Goal: Information Seeking & Learning: Learn about a topic

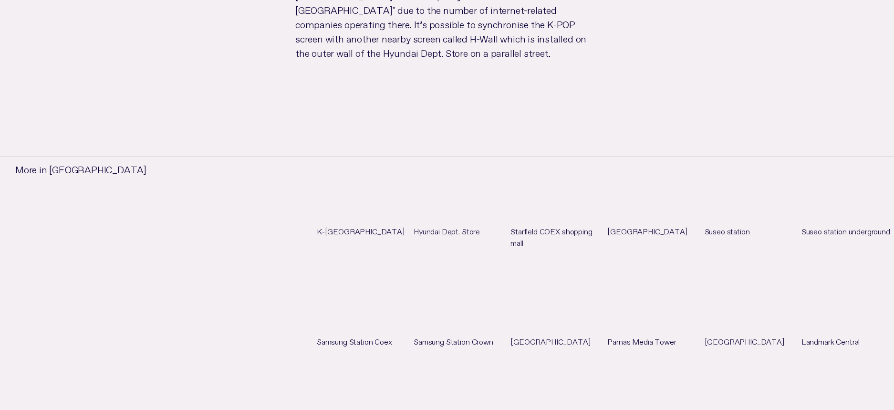
scroll to position [894, 0]
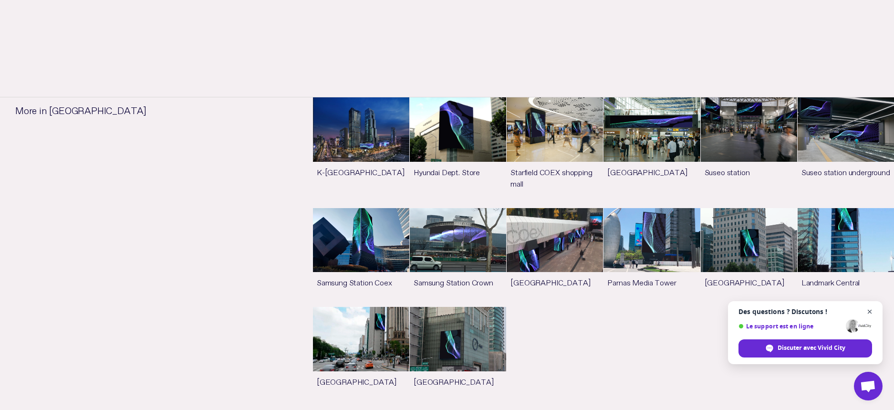
click at [869, 310] on span "Fermer le chat" at bounding box center [870, 312] width 12 height 12
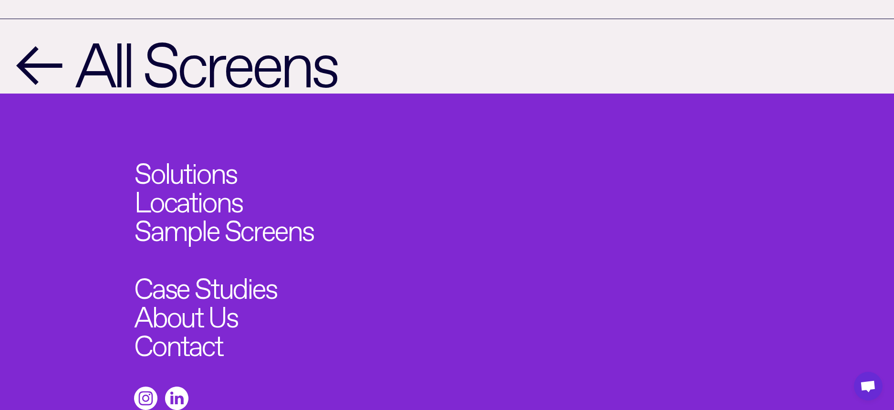
scroll to position [1418, 0]
click at [228, 210] on link "Sample Screens" at bounding box center [233, 225] width 197 height 31
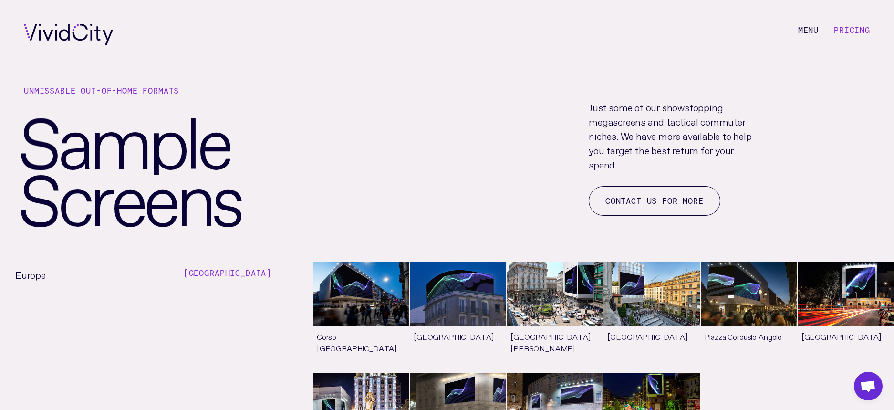
scroll to position [1418, 0]
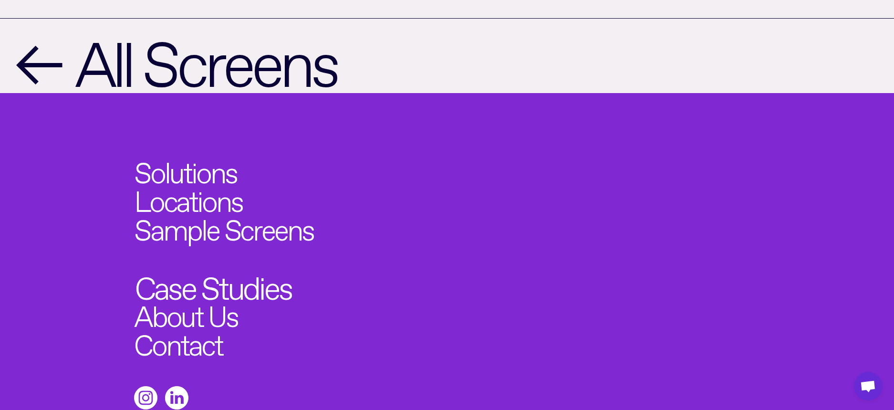
click at [205, 268] on link "Case Studies" at bounding box center [213, 283] width 156 height 31
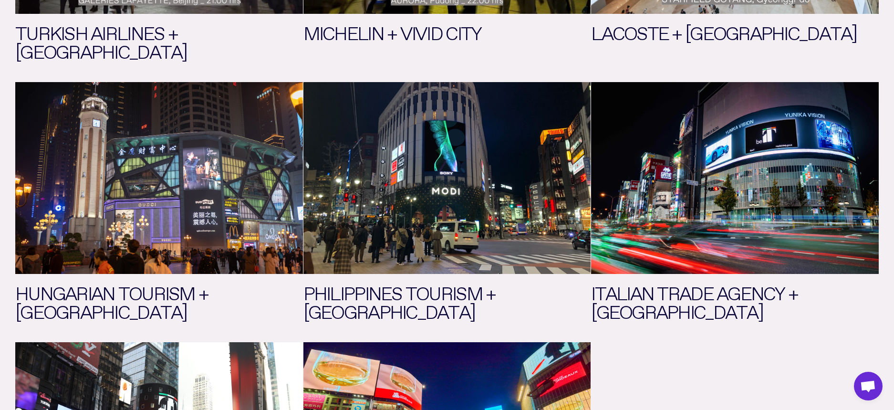
scroll to position [1418, 0]
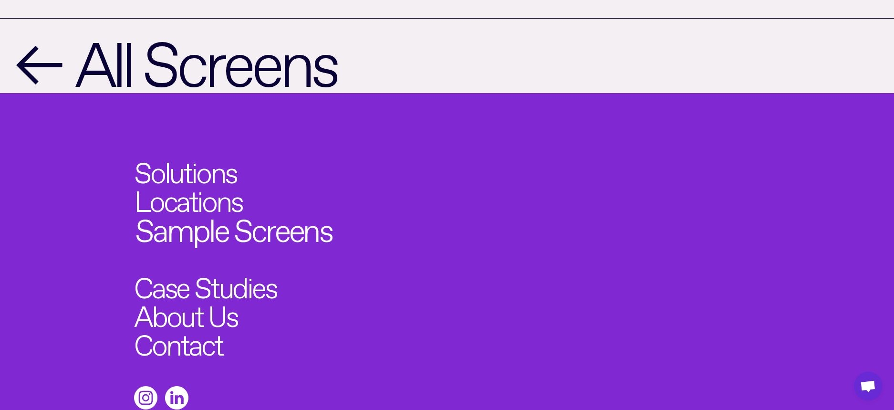
click at [239, 210] on link "Sample Screens" at bounding box center [233, 225] width 197 height 31
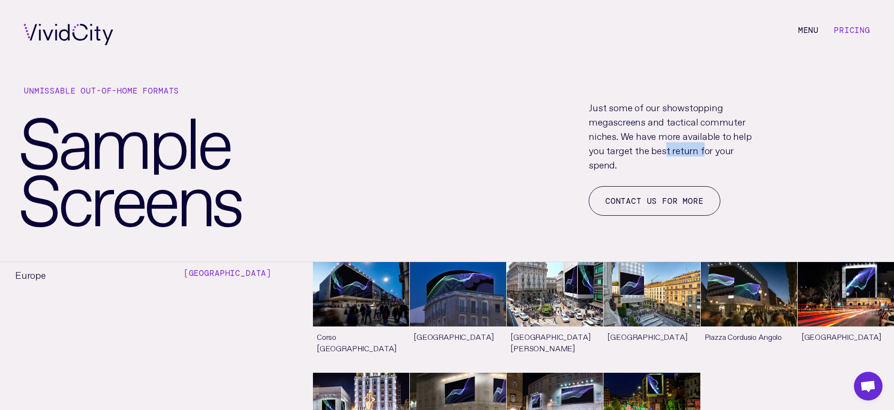
drag, startPoint x: 663, startPoint y: 148, endPoint x: 700, endPoint y: 150, distance: 36.8
click at [700, 150] on p "Just some of our showstopping megascreens and tactical commuter niches. We have…" at bounding box center [673, 135] width 168 height 72
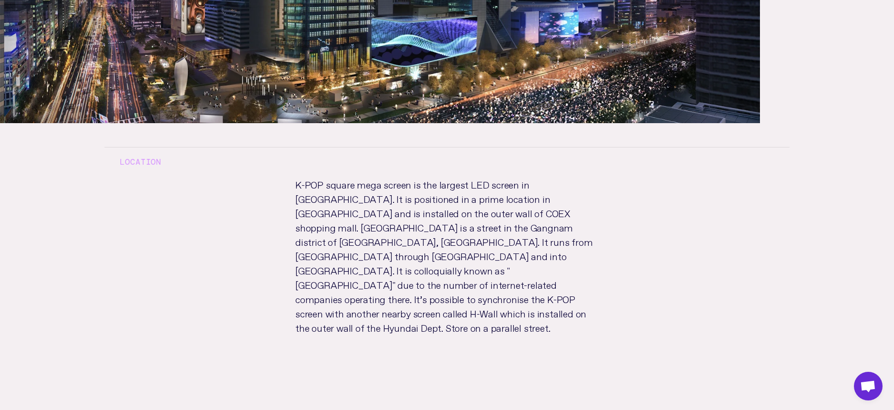
scroll to position [620, 0]
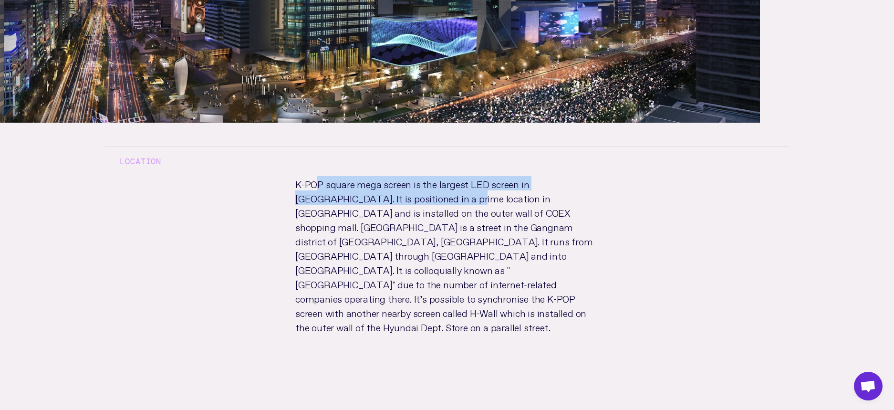
drag, startPoint x: 389, startPoint y: 132, endPoint x: 415, endPoint y: 135, distance: 26.5
click at [415, 176] on p "K-POP square mega screen is the largest LED screen in [GEOGRAPHIC_DATA]. It is …" at bounding box center [447, 264] width 334 height 176
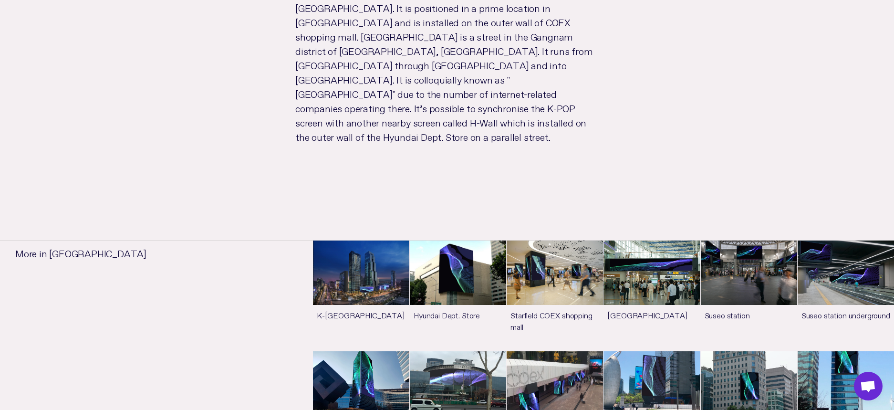
scroll to position [811, 0]
